Goal: Information Seeking & Learning: Learn about a topic

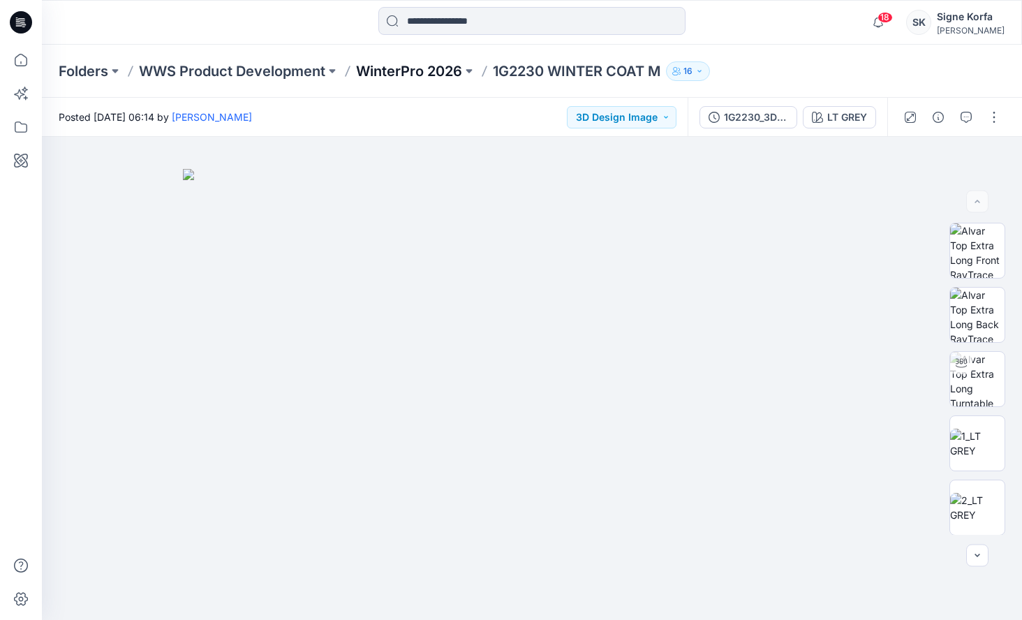
click at [412, 67] on p "WinterPro 2026" at bounding box center [409, 71] width 106 height 20
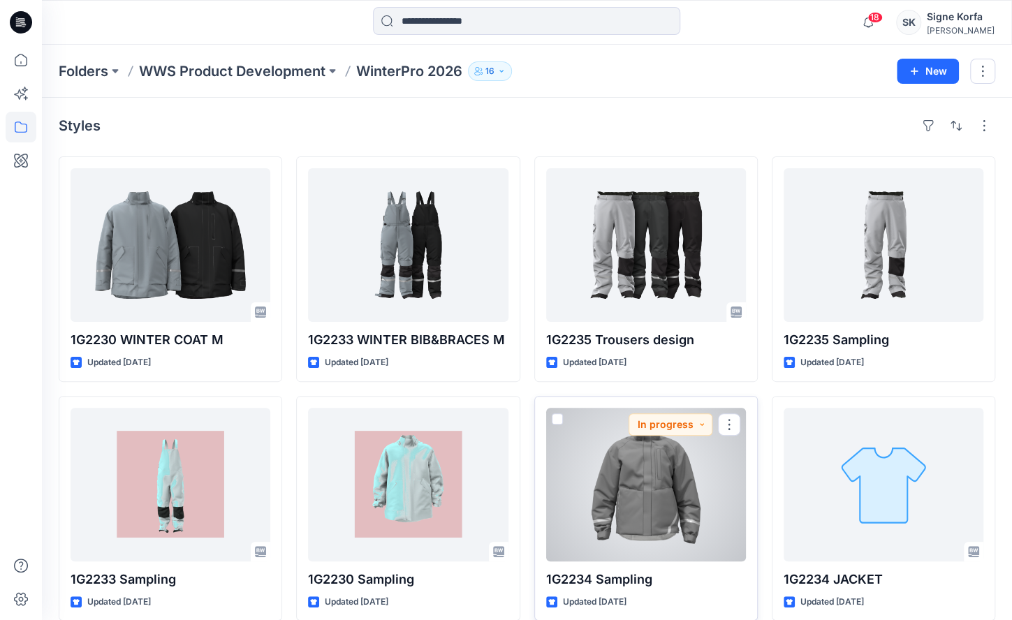
click at [643, 482] on div at bounding box center [646, 485] width 200 height 154
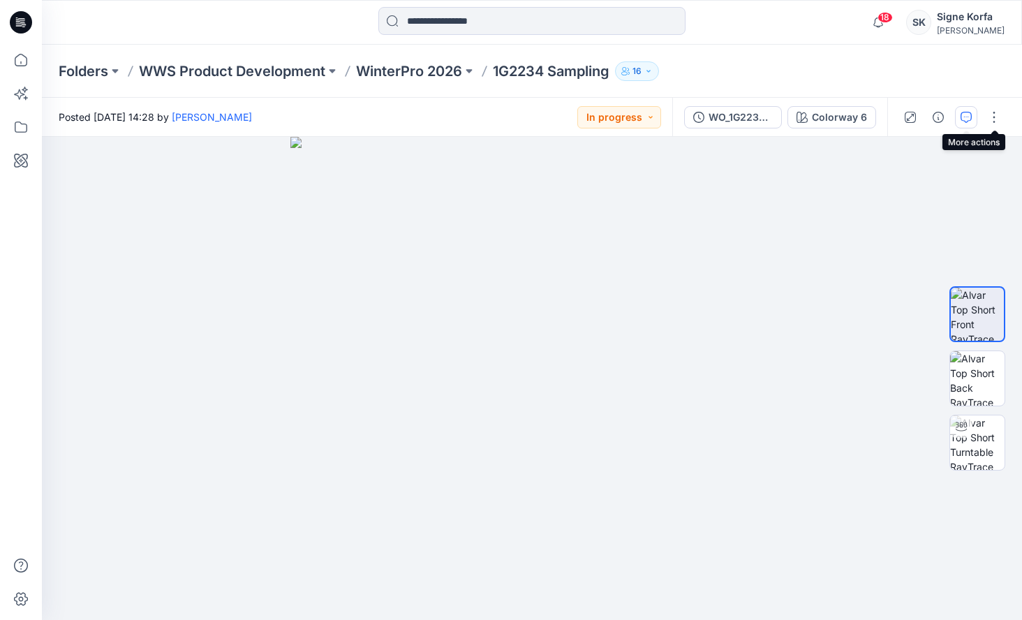
click at [976, 117] on button "button" at bounding box center [966, 117] width 22 height 22
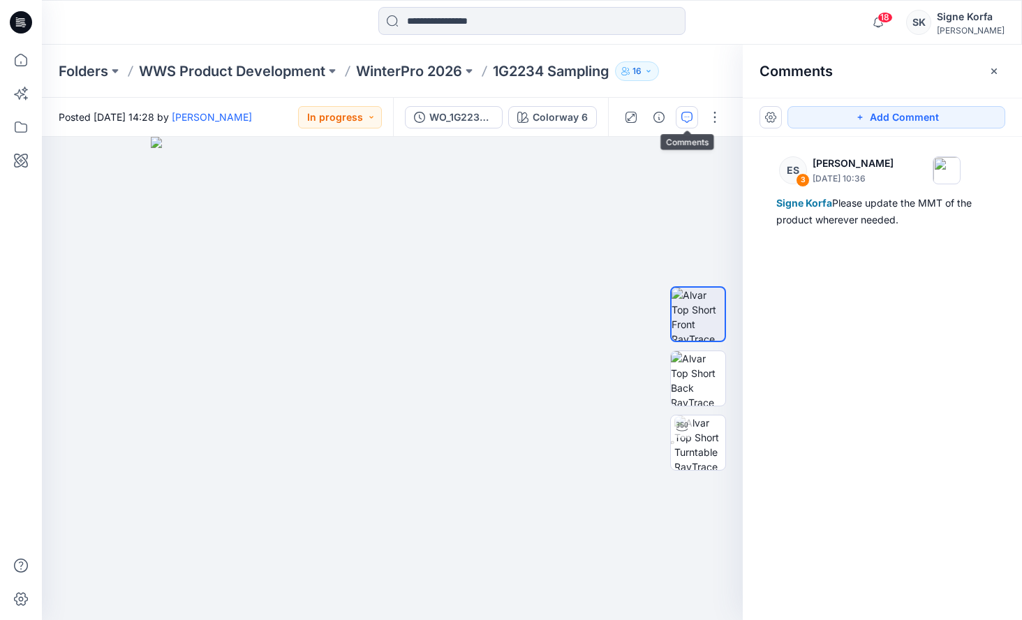
click at [588, 75] on p "1G2234 Sampling" at bounding box center [551, 71] width 117 height 20
click at [447, 71] on p "WinterPro 2026" at bounding box center [409, 71] width 106 height 20
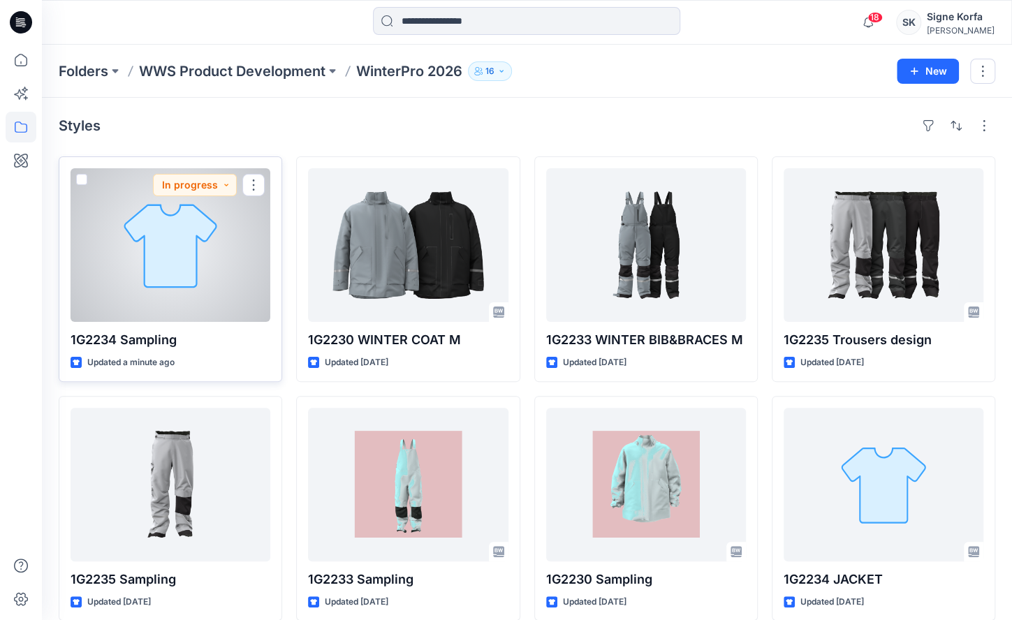
click at [116, 281] on div at bounding box center [171, 245] width 200 height 154
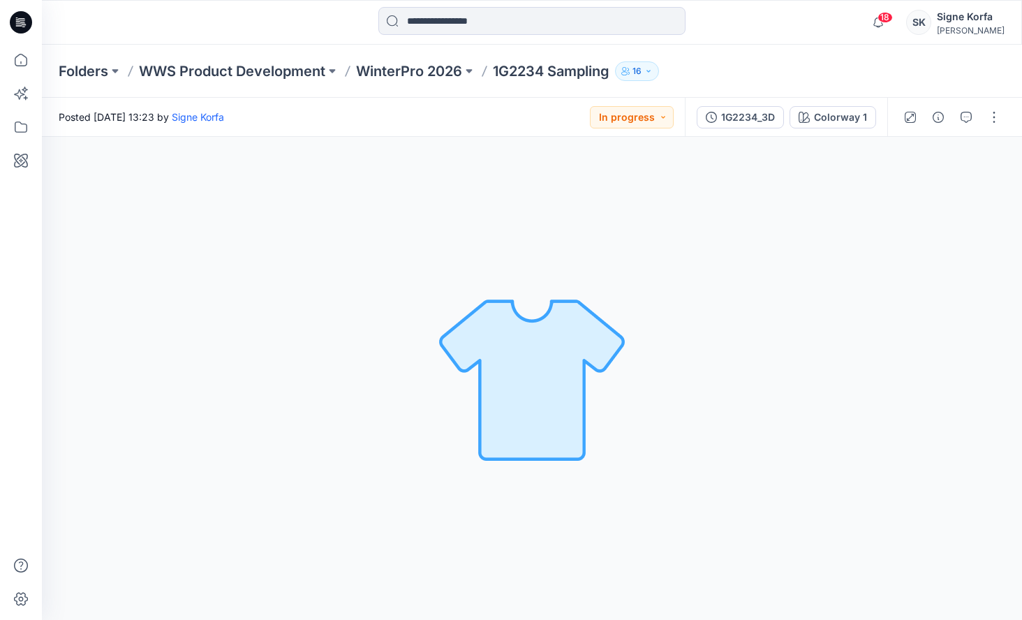
click at [567, 77] on p "1G2234 Sampling" at bounding box center [551, 71] width 117 height 20
click at [423, 72] on p "WinterPro 2026" at bounding box center [409, 71] width 106 height 20
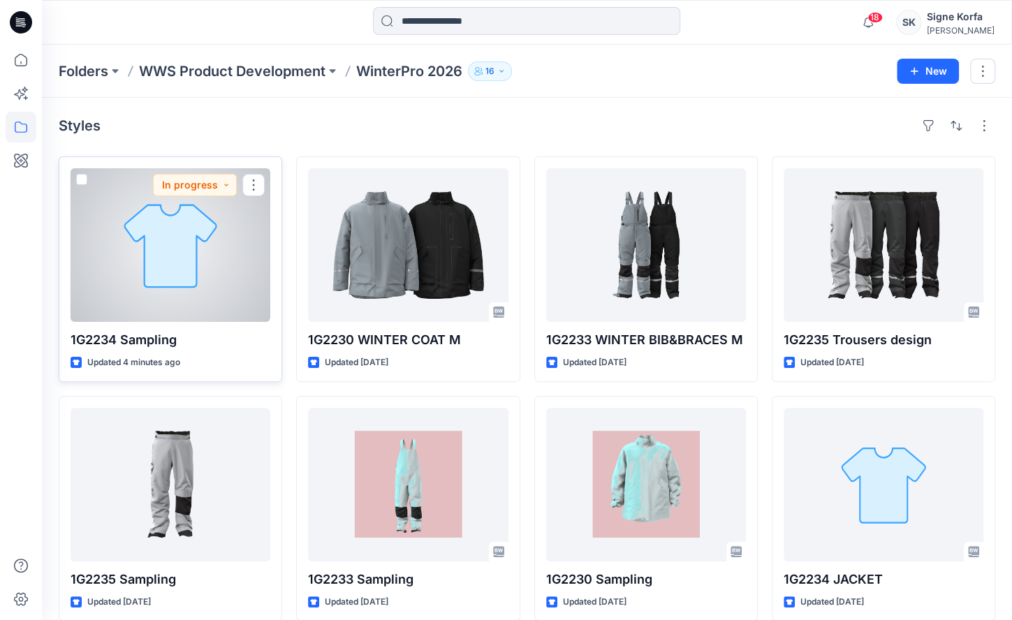
click at [201, 249] on div at bounding box center [171, 245] width 200 height 154
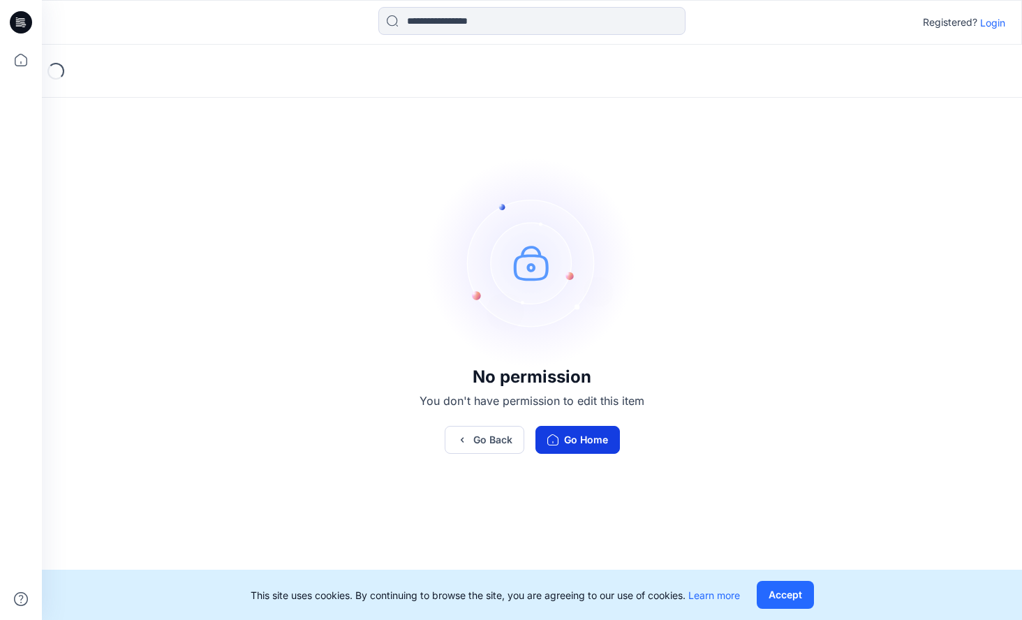
click at [572, 443] on button "Go Home" at bounding box center [577, 440] width 84 height 28
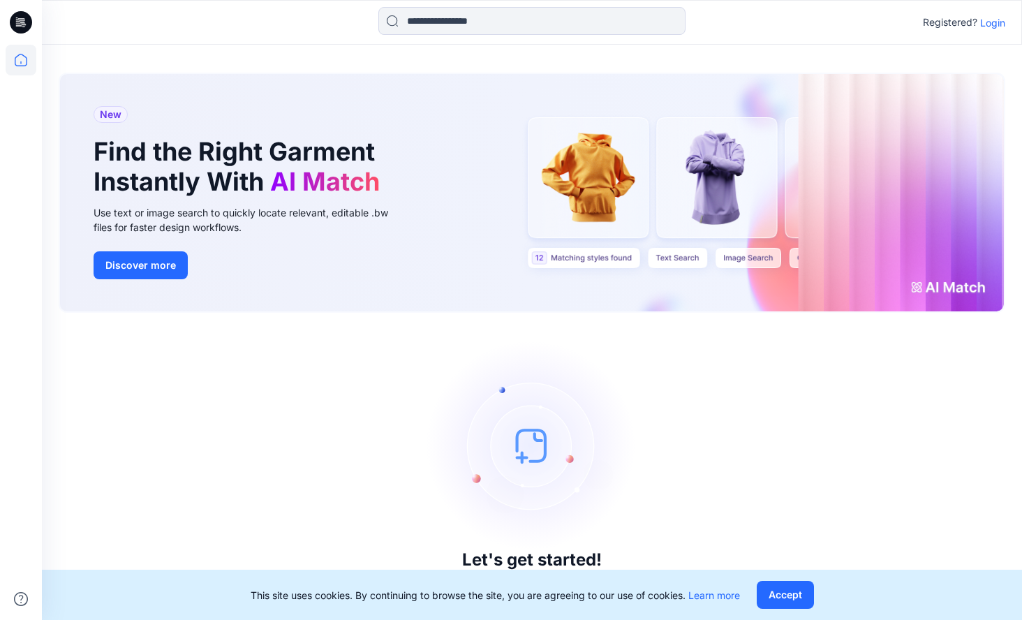
click at [996, 17] on p "Login" at bounding box center [992, 22] width 25 height 15
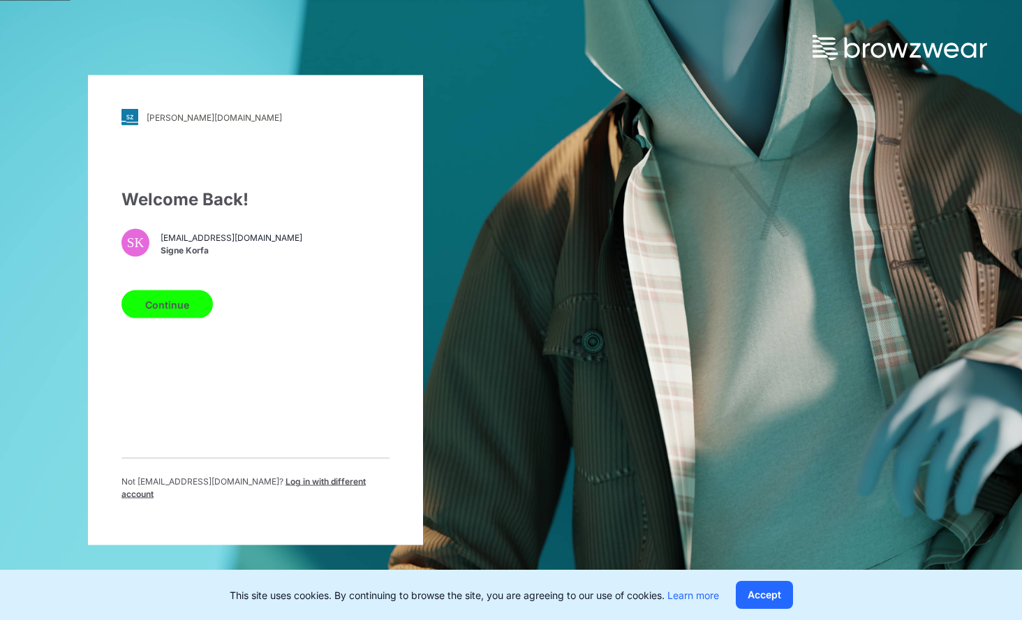
click at [173, 300] on button "Continue" at bounding box center [166, 304] width 91 height 28
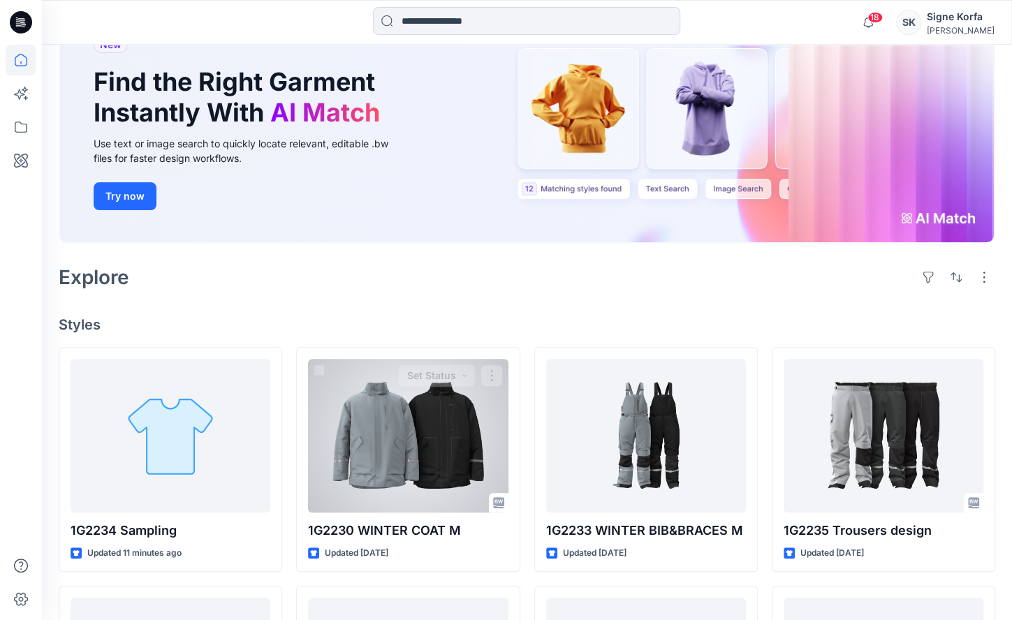
scroll to position [140, 0]
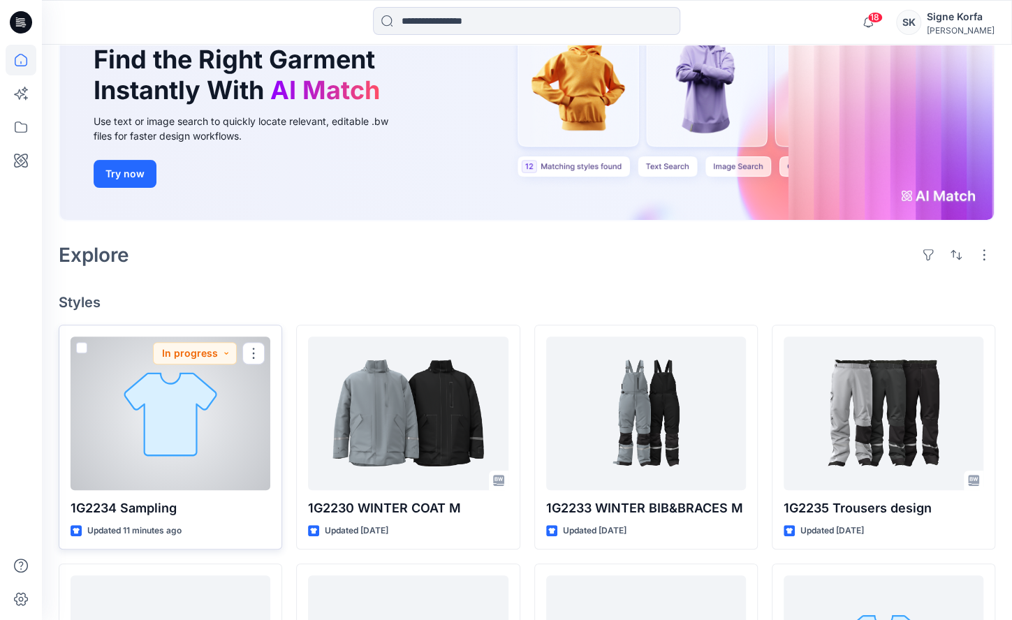
click at [194, 421] on div at bounding box center [171, 414] width 200 height 154
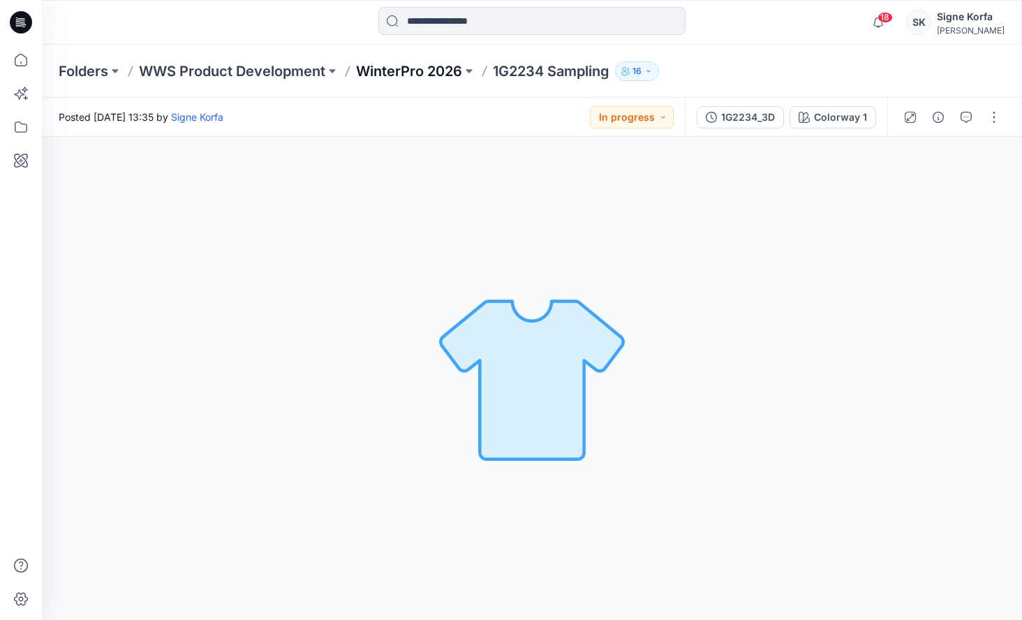
click at [448, 73] on p "WinterPro 2026" at bounding box center [409, 71] width 106 height 20
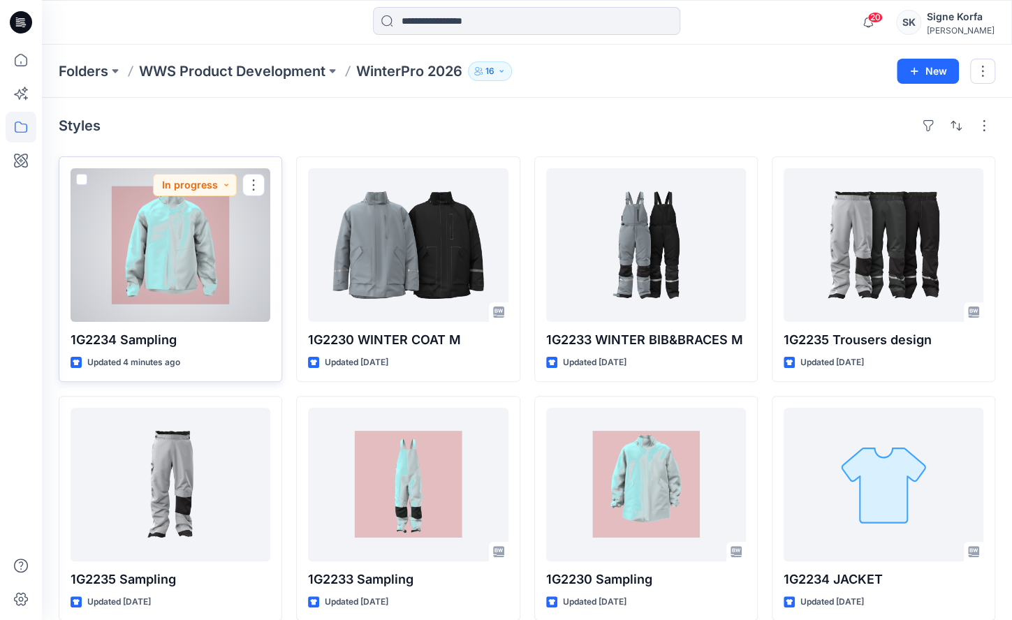
click at [215, 244] on div at bounding box center [171, 245] width 200 height 154
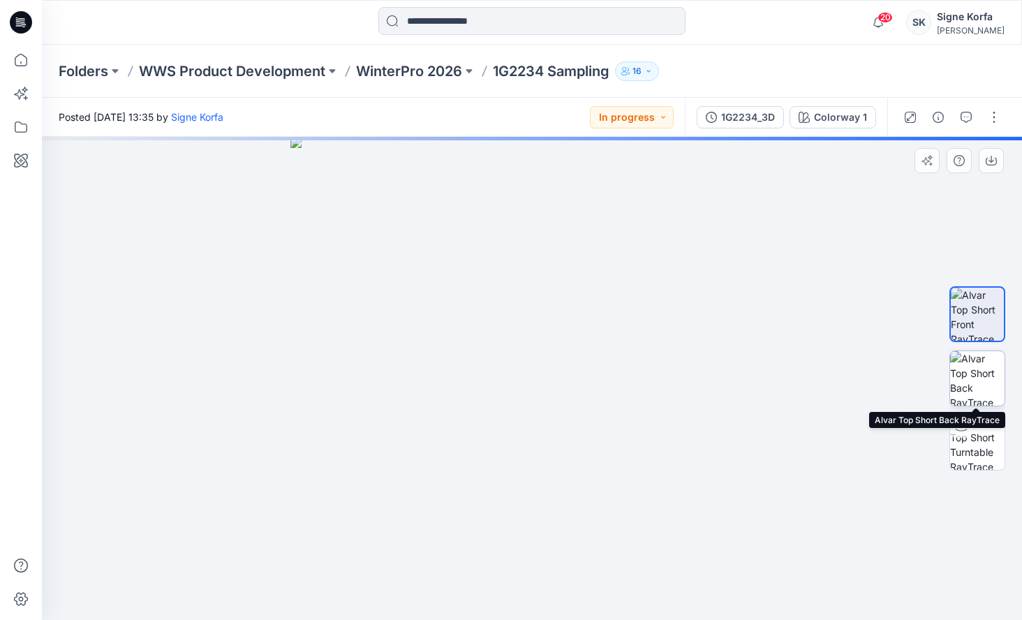
click at [982, 385] on img at bounding box center [977, 378] width 54 height 54
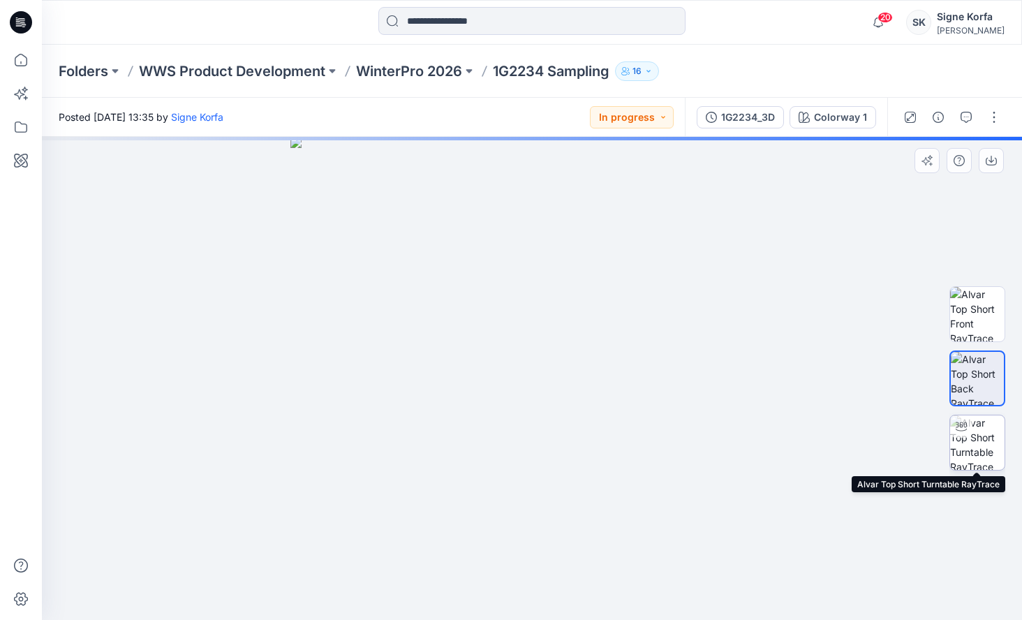
click at [989, 426] on img at bounding box center [977, 442] width 54 height 54
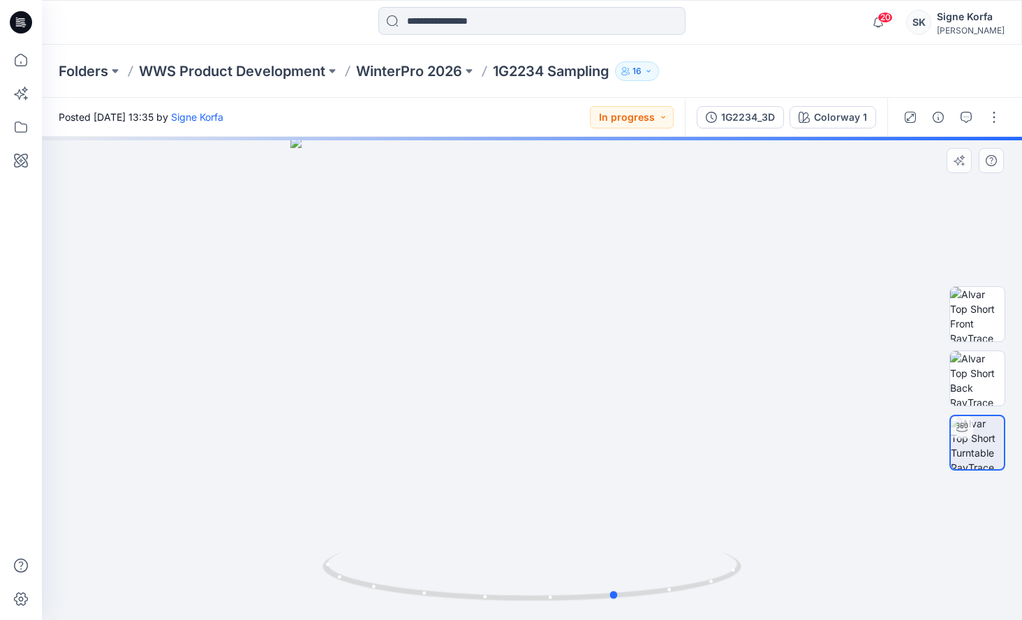
drag, startPoint x: 536, startPoint y: 603, endPoint x: 197, endPoint y: 542, distance: 344.6
click at [197, 542] on div at bounding box center [532, 378] width 980 height 483
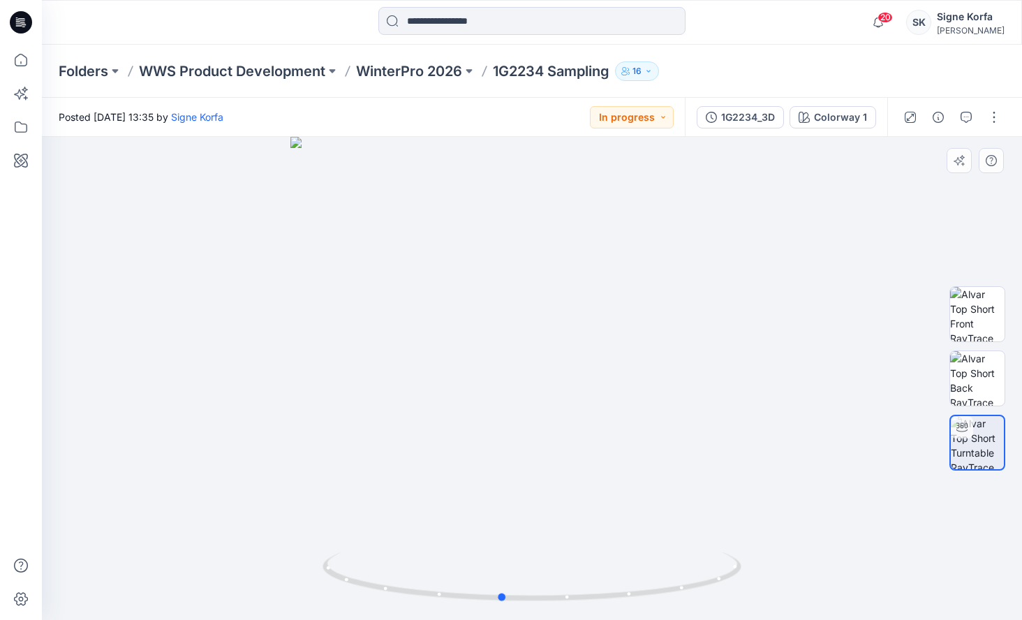
drag, startPoint x: 669, startPoint y: 588, endPoint x: 579, endPoint y: 531, distance: 106.7
click at [574, 575] on icon at bounding box center [534, 578] width 422 height 52
click at [561, 293] on div at bounding box center [532, 378] width 980 height 483
drag, startPoint x: 521, startPoint y: 436, endPoint x: 598, endPoint y: 422, distance: 78.1
click at [598, 422] on div at bounding box center [532, 378] width 980 height 483
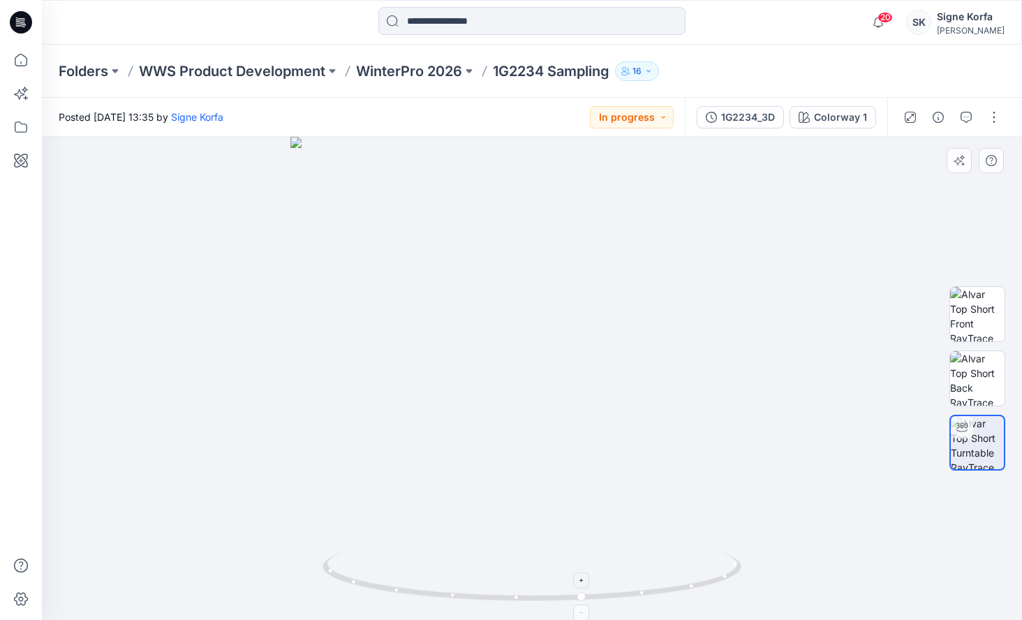
click at [502, 604] on div at bounding box center [532, 378] width 980 height 483
drag, startPoint x: 503, startPoint y: 600, endPoint x: 586, endPoint y: 593, distance: 83.4
click at [623, 594] on icon at bounding box center [534, 578] width 422 height 52
drag, startPoint x: 524, startPoint y: 505, endPoint x: 666, endPoint y: 505, distance: 142.4
click at [669, 508] on div at bounding box center [532, 378] width 980 height 483
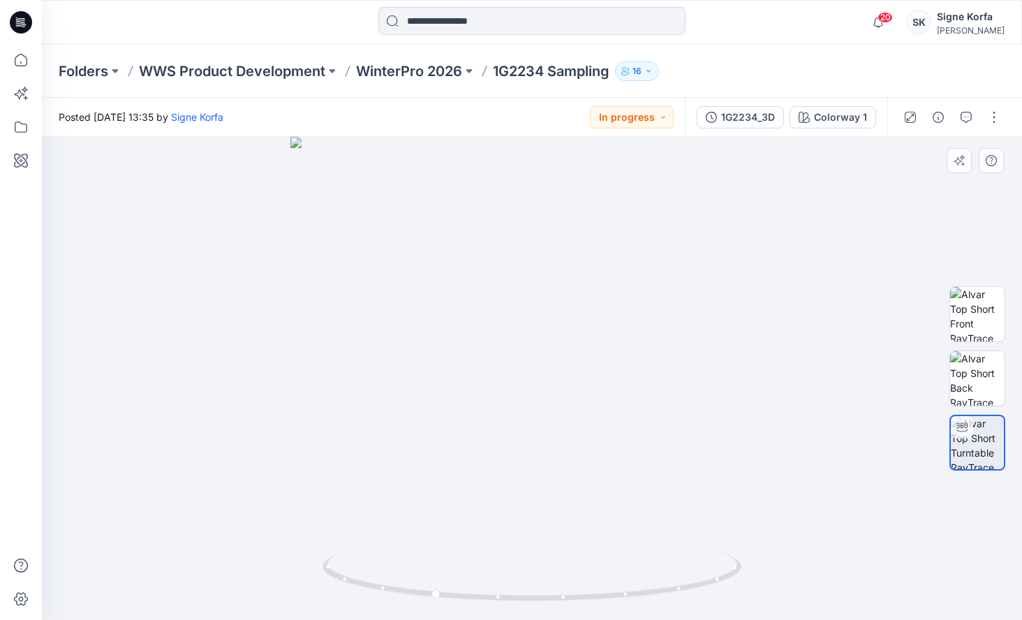
drag, startPoint x: 568, startPoint y: 390, endPoint x: 645, endPoint y: 400, distance: 77.5
click at [644, 401] on div at bounding box center [532, 378] width 980 height 483
drag, startPoint x: 367, startPoint y: 313, endPoint x: 338, endPoint y: 219, distance: 98.5
click at [355, 279] on div at bounding box center [532, 378] width 980 height 483
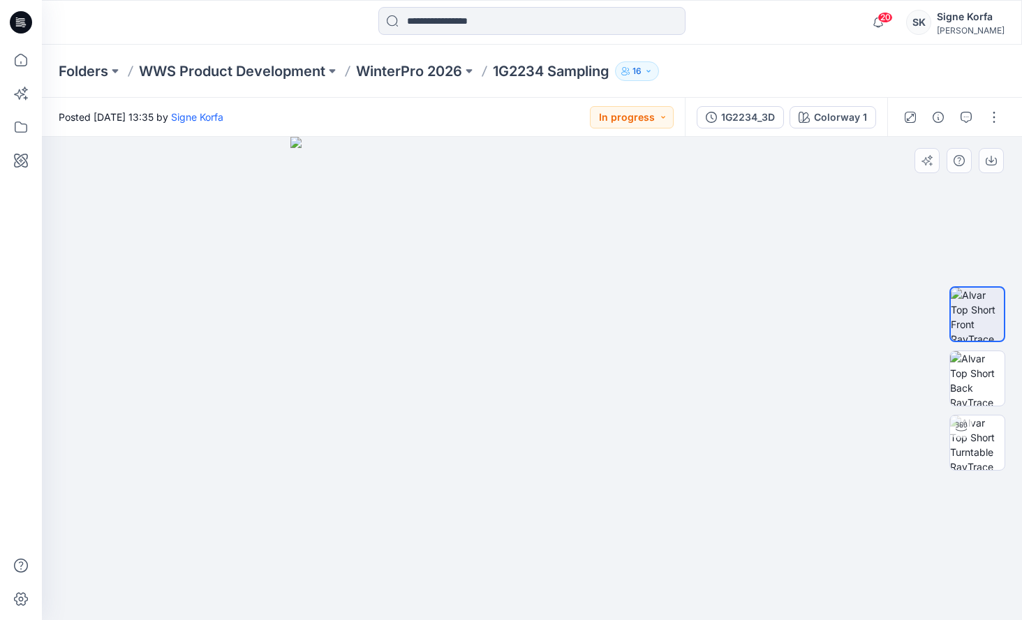
drag, startPoint x: 608, startPoint y: 546, endPoint x: 573, endPoint y: 538, distance: 35.7
click at [573, 538] on img at bounding box center [531, 378] width 483 height 483
click at [442, 68] on p "WinterPro 2026" at bounding box center [409, 71] width 106 height 20
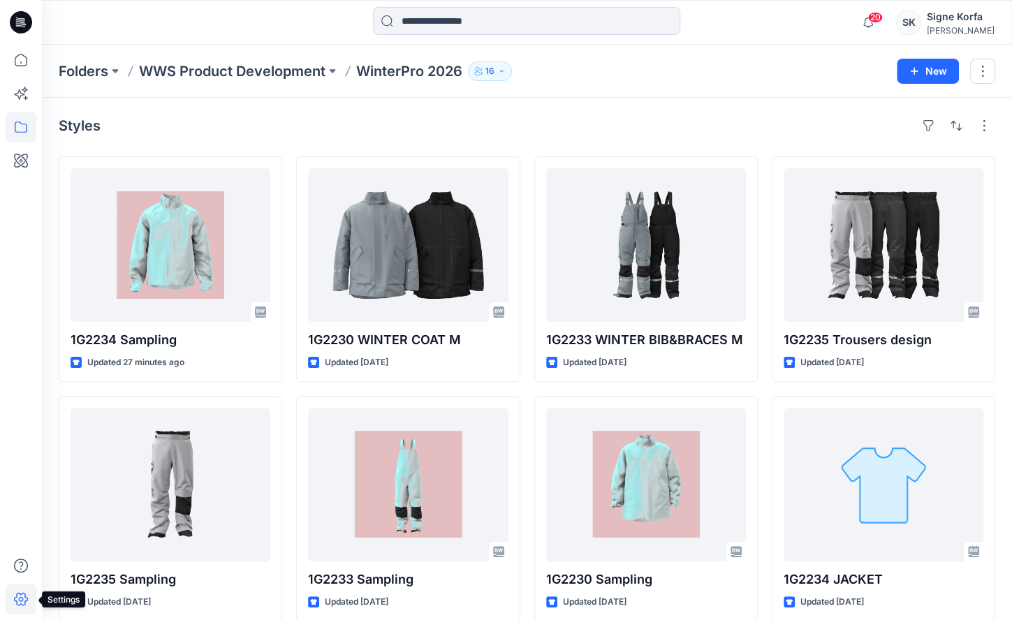
click at [22, 594] on icon at bounding box center [21, 599] width 31 height 31
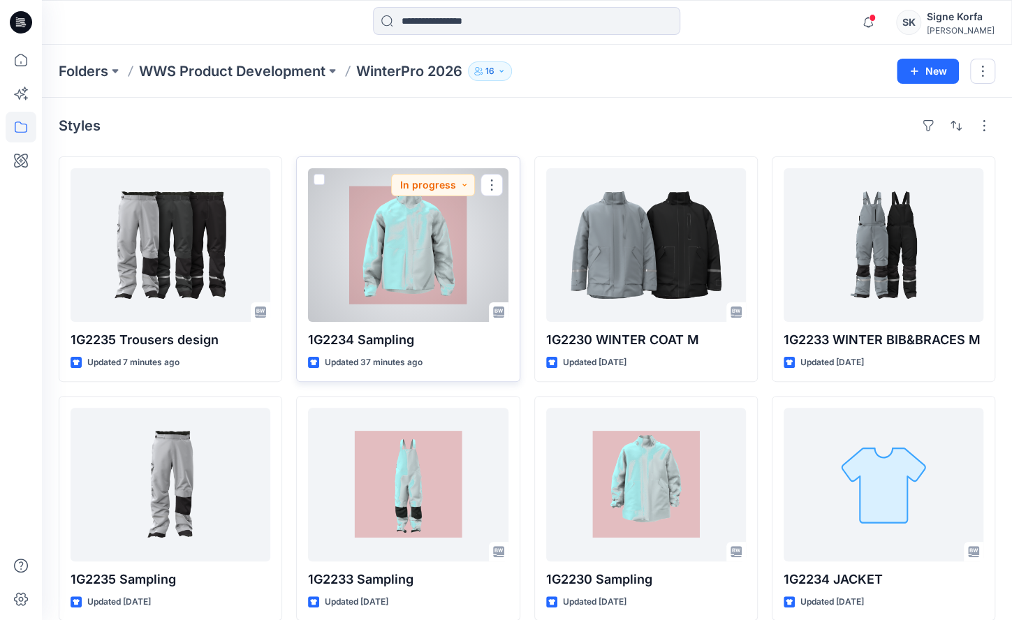
click at [408, 254] on div at bounding box center [408, 245] width 200 height 154
